Goal: Find specific page/section: Find specific page/section

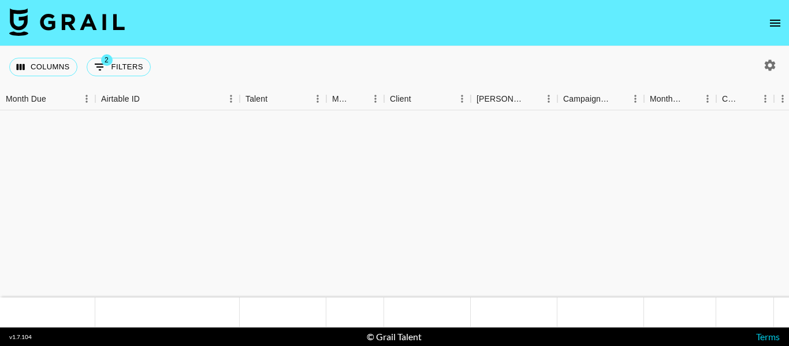
scroll to position [316, 0]
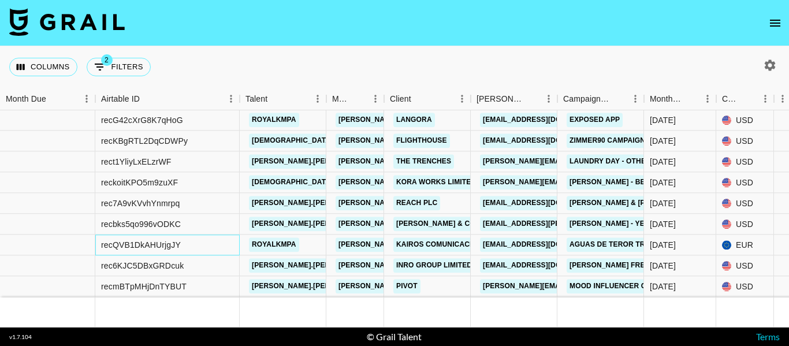
click at [170, 239] on div "recQVB1DkAHUrjgJY" at bounding box center [141, 245] width 80 height 12
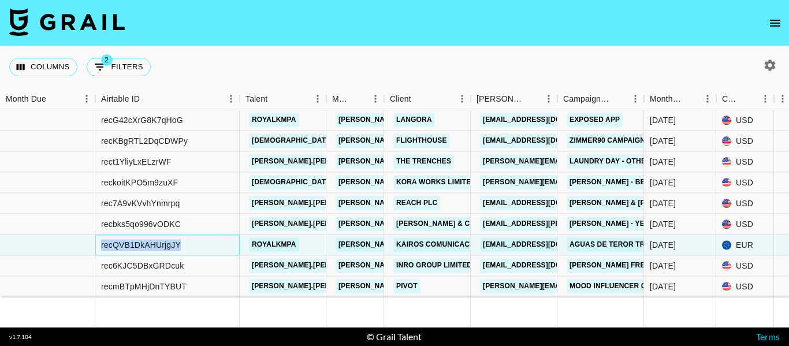
click at [170, 239] on div "recQVB1DkAHUrjgJY" at bounding box center [141, 245] width 80 height 12
copy div "recQVB1DkAHUrjgJY"
click at [243, 300] on div at bounding box center [283, 312] width 87 height 30
click at [775, 24] on icon "open drawer" at bounding box center [775, 23] width 14 height 14
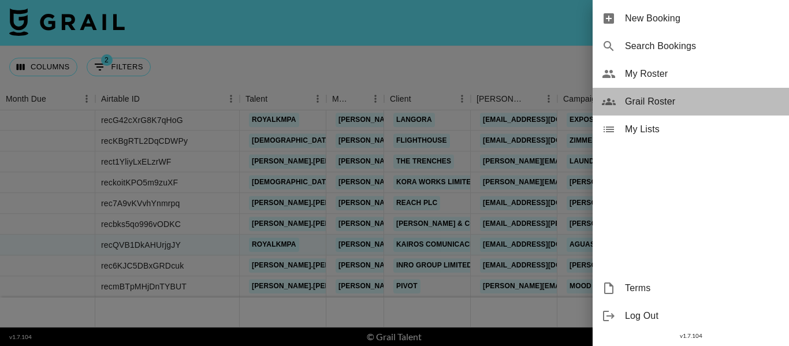
click at [639, 94] on div "Grail Roster" at bounding box center [691, 102] width 196 height 28
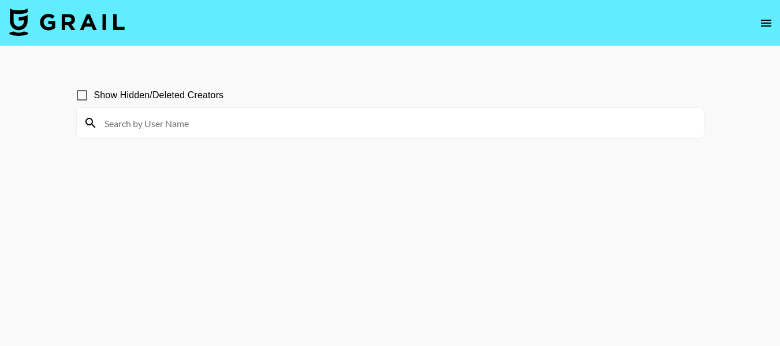
click at [208, 121] on input at bounding box center [398, 123] width 600 height 18
click at [165, 121] on input at bounding box center [398, 123] width 600 height 18
paste input "@ssiiena"
click at [173, 116] on input "@ssiiena" at bounding box center [398, 123] width 600 height 18
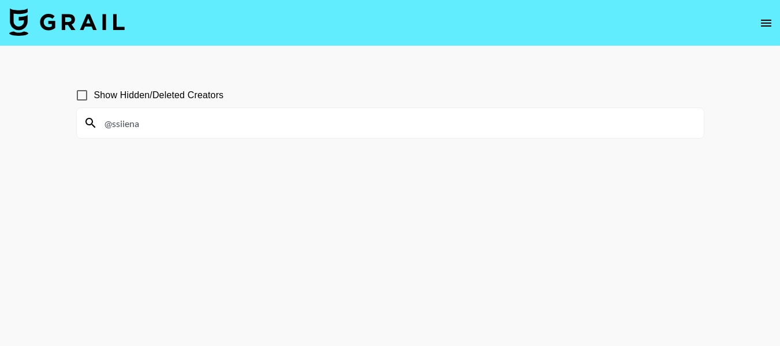
click at [173, 116] on input "@ssiiena" at bounding box center [398, 123] width 600 height 18
paste input "@"
type input "@@ssiiena"
click at [191, 110] on div "@@ssiiena" at bounding box center [390, 123] width 627 height 30
click at [200, 121] on input "@@ssiiena" at bounding box center [398, 123] width 600 height 18
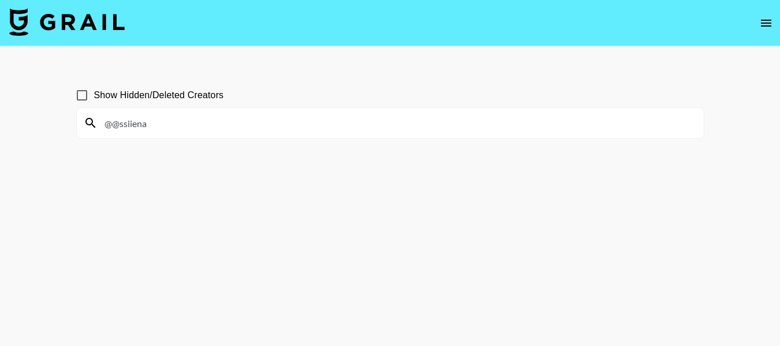
click at [201, 122] on input "@@ssiiena" at bounding box center [398, 123] width 600 height 18
click at [269, 104] on div "Show Hidden/Deleted Creators" at bounding box center [390, 95] width 628 height 24
click at [275, 121] on input at bounding box center [398, 123] width 600 height 18
click at [230, 108] on div at bounding box center [390, 123] width 627 height 30
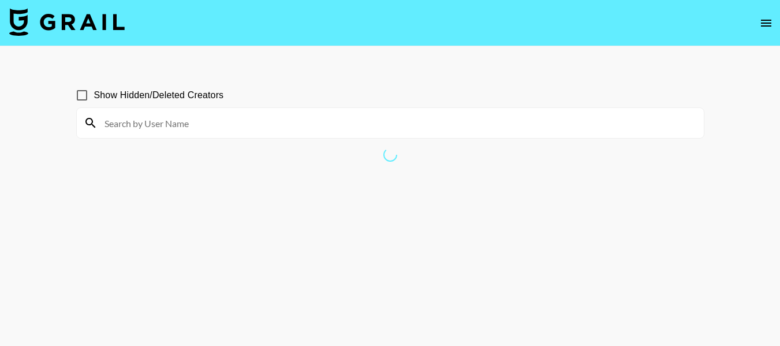
click at [237, 121] on input at bounding box center [398, 123] width 600 height 18
click at [238, 121] on input at bounding box center [398, 123] width 600 height 18
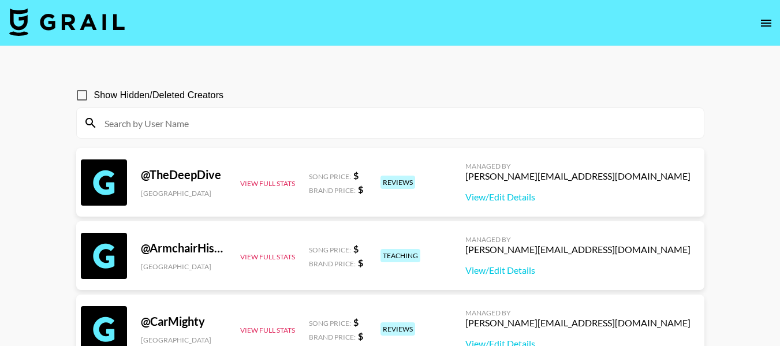
click at [244, 130] on input at bounding box center [398, 123] width 600 height 18
paste input "@ssiiena"
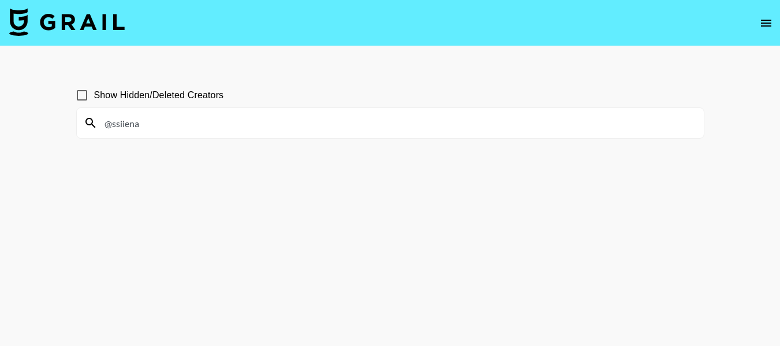
click at [115, 123] on input "@ssiiena" at bounding box center [398, 123] width 600 height 18
drag, startPoint x: 173, startPoint y: 125, endPoint x: 102, endPoint y: 130, distance: 71.8
click at [102, 130] on input "siiena" at bounding box center [398, 123] width 600 height 18
click at [165, 120] on input "ssiiena" at bounding box center [398, 123] width 600 height 18
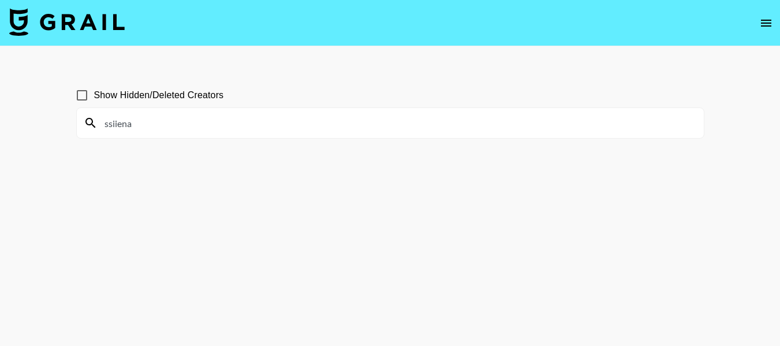
click at [165, 120] on input "ssiiena" at bounding box center [398, 123] width 600 height 18
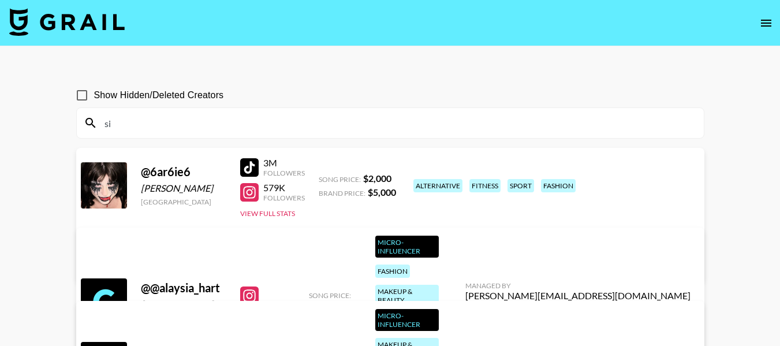
type input "s"
